Goal: Check status: Check status

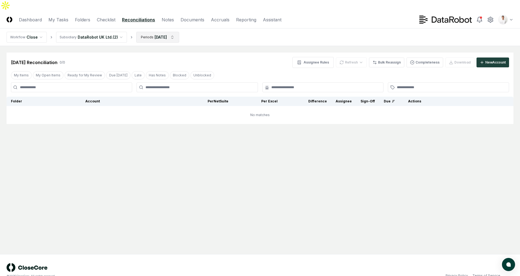
click at [149, 24] on html "CloseCore Dashboard My Tasks Folders Checklist Reconciliations Notes Documents …" at bounding box center [260, 143] width 520 height 287
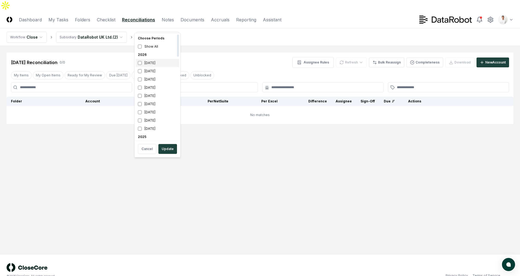
scroll to position [2, 0]
click at [249, 45] on html "CloseCore Dashboard My Tasks Folders Checklist Reconciliations Notes Documents …" at bounding box center [260, 143] width 520 height 287
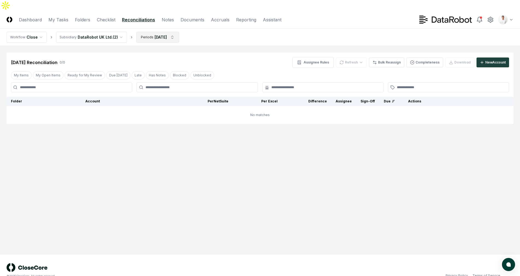
click at [153, 27] on html "CloseCore Dashboard My Tasks Folders Checklist Reconciliations Notes Documents …" at bounding box center [260, 143] width 520 height 287
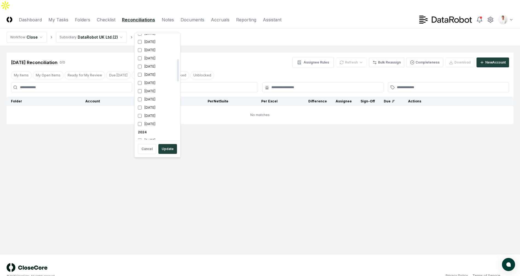
scroll to position [129, 0]
click at [153, 43] on div "[DATE]" at bounding box center [157, 41] width 43 height 8
drag, startPoint x: 153, startPoint y: 47, endPoint x: 152, endPoint y: 50, distance: 3.5
click at [153, 47] on div "[DATE]" at bounding box center [157, 49] width 43 height 8
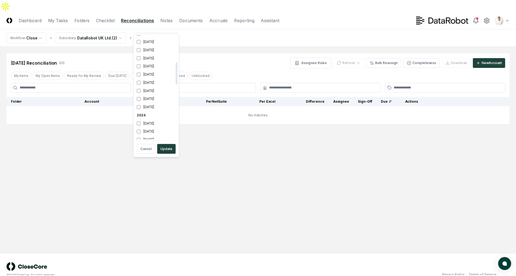
scroll to position [133, 0]
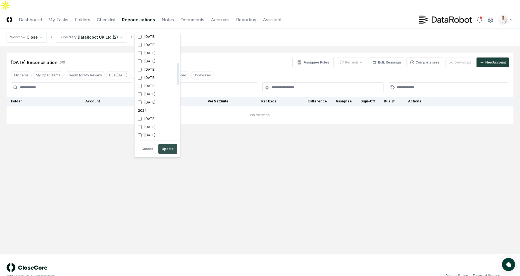
click at [168, 150] on button "Update" at bounding box center [167, 149] width 19 height 10
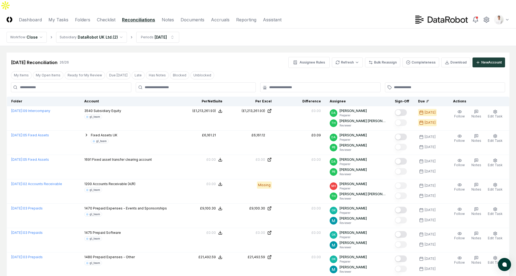
click at [249, 30] on nav "Workflow Close Subsidiary DataRobot UK Ltd. ( 2 ) Periods [DATE]" at bounding box center [258, 37] width 516 height 18
click at [262, 53] on div "[DATE] Reconciliation 26 / 26 Assignee Rules Refresh Bulk Reassign Completeness…" at bounding box center [258, 60] width 503 height 15
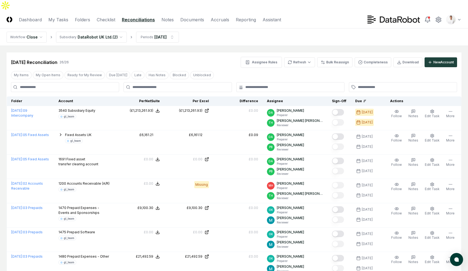
click at [226, 53] on div "[DATE] Reconciliation 26 / 26 Assignee Rules Refresh Bulk Reassign Completeness…" at bounding box center [234, 60] width 455 height 15
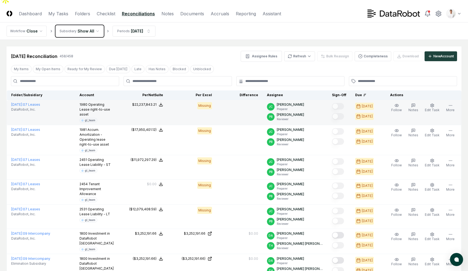
scroll to position [10, 0]
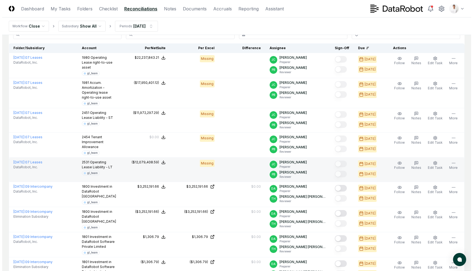
scroll to position [55, 0]
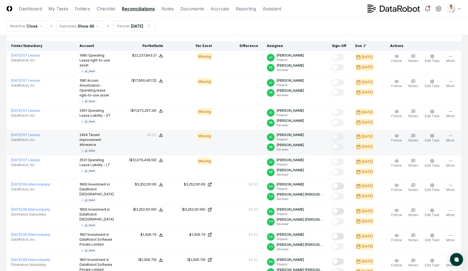
click at [249, 130] on td at bounding box center [240, 142] width 46 height 25
click at [436, 138] on span "Edit Task" at bounding box center [432, 140] width 15 height 4
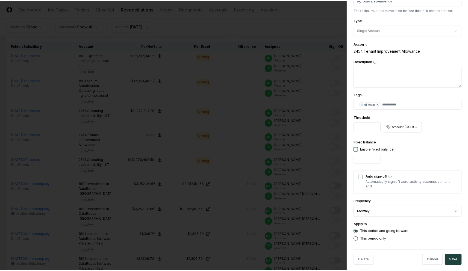
scroll to position [75, 0]
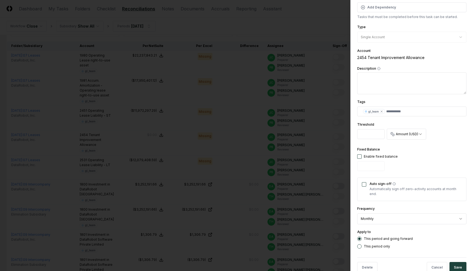
click at [202, 106] on div at bounding box center [236, 135] width 473 height 271
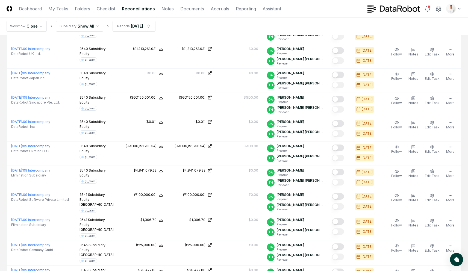
scroll to position [1092, 0]
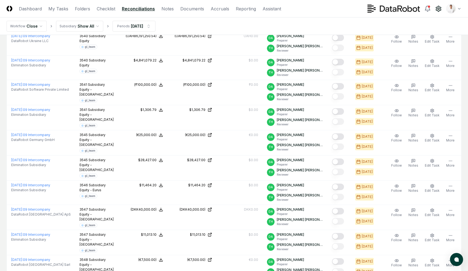
click at [438, 8] on icon at bounding box center [439, 8] width 7 height 7
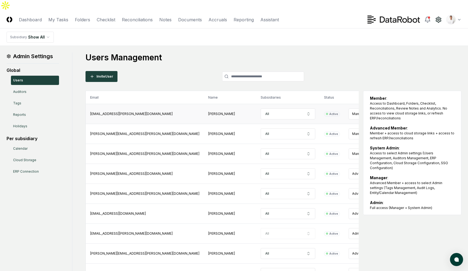
scroll to position [5, 0]
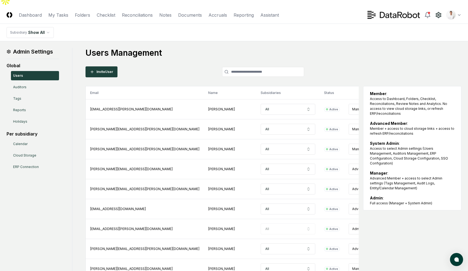
click at [199, 48] on h1 "Users Management" at bounding box center [274, 53] width 376 height 10
click at [114, 12] on link "Checklist" at bounding box center [106, 15] width 19 height 7
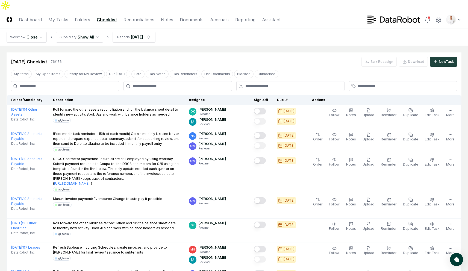
click at [322, 57] on div "[DATE] Checklist 176 / 176 Bulk Reassign Download New Task" at bounding box center [234, 62] width 447 height 10
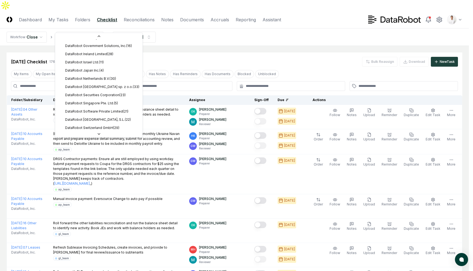
scroll to position [112, 0]
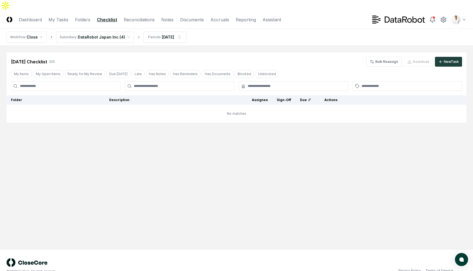
click at [104, 22] on html "CloseCore Dashboard My Tasks Folders Checklist Reconciliations Notes Documents …" at bounding box center [236, 141] width 473 height 282
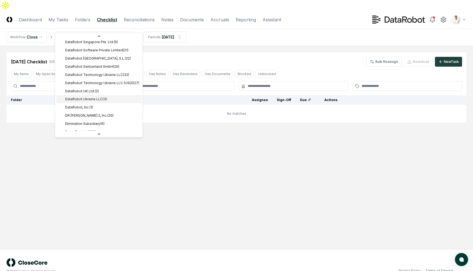
scroll to position [167, 0]
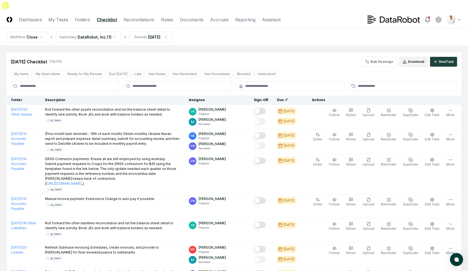
click at [415, 57] on button "Download" at bounding box center [413, 62] width 29 height 10
click at [304, 53] on div "[DATE] Checklist 176 / 176 Bulk Reassign Download New Task" at bounding box center [234, 60] width 455 height 14
click at [298, 53] on div "[DATE] Checklist 176 / 176 Bulk Reassign Download New Task" at bounding box center [234, 60] width 455 height 14
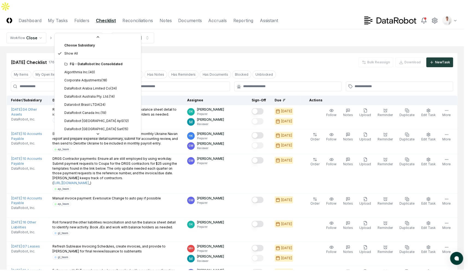
scroll to position [2, 0]
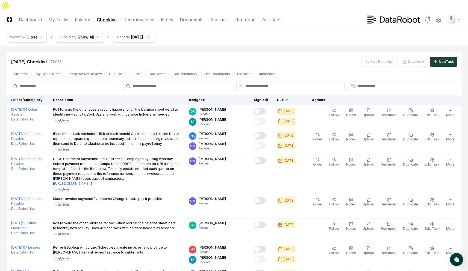
click at [196, 53] on div "[DATE] Checklist 176 / 176 Bulk Reassign Download New Task" at bounding box center [234, 60] width 455 height 14
click at [278, 53] on div "[DATE] Checklist 176 / 176 Bulk Reassign Download New Task" at bounding box center [234, 60] width 455 height 14
